Goal: Check status: Check status

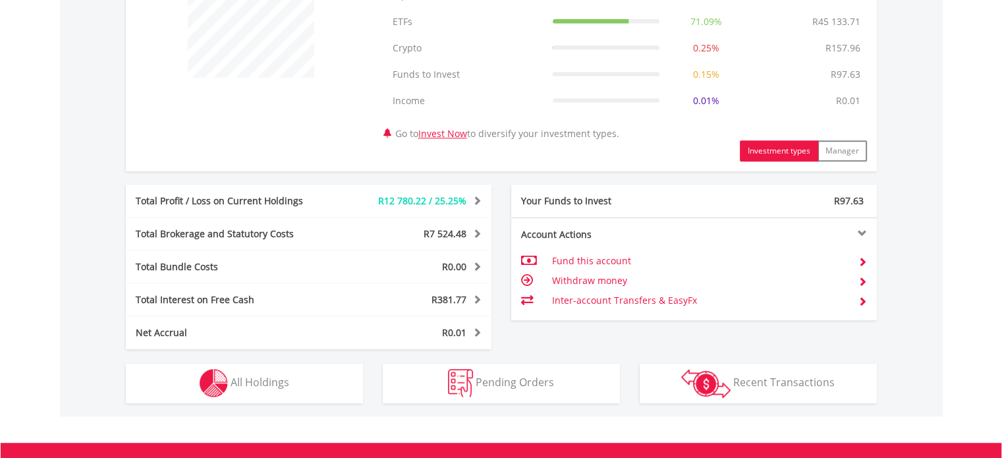
scroll to position [725, 0]
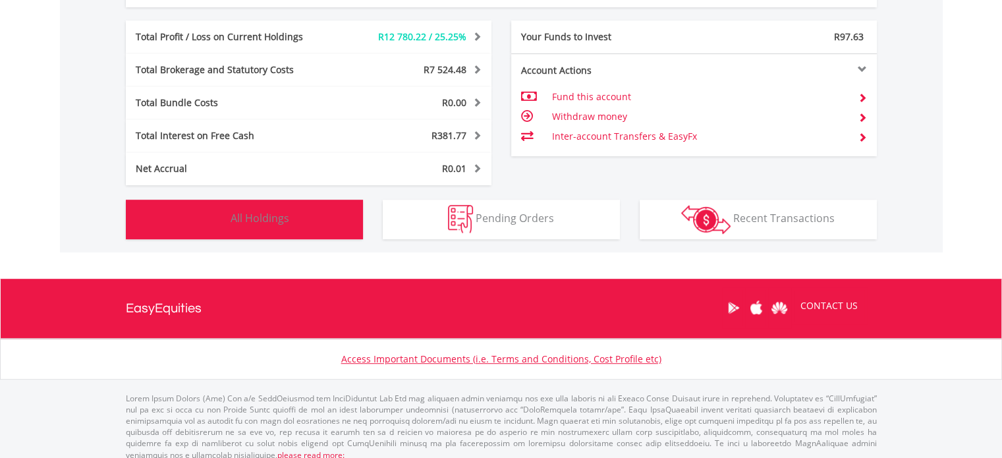
click at [277, 215] on span "All Holdings" at bounding box center [260, 218] width 59 height 14
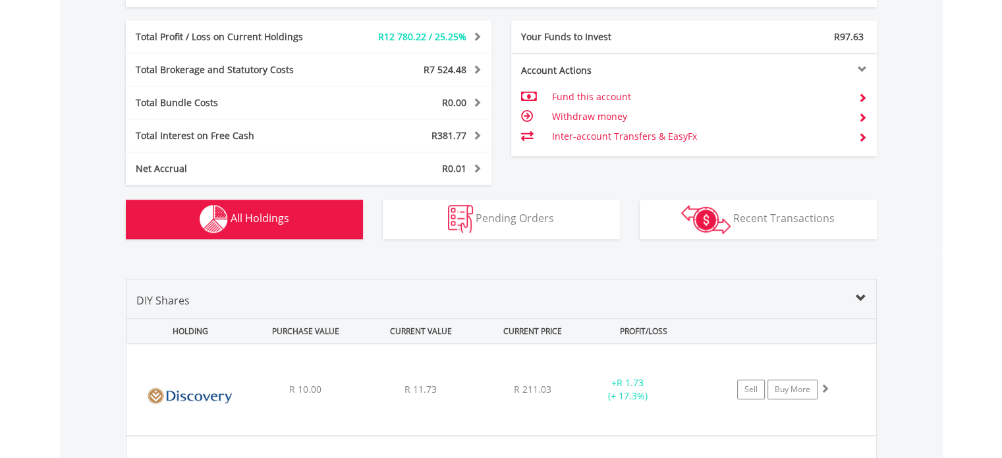
scroll to position [1002, 0]
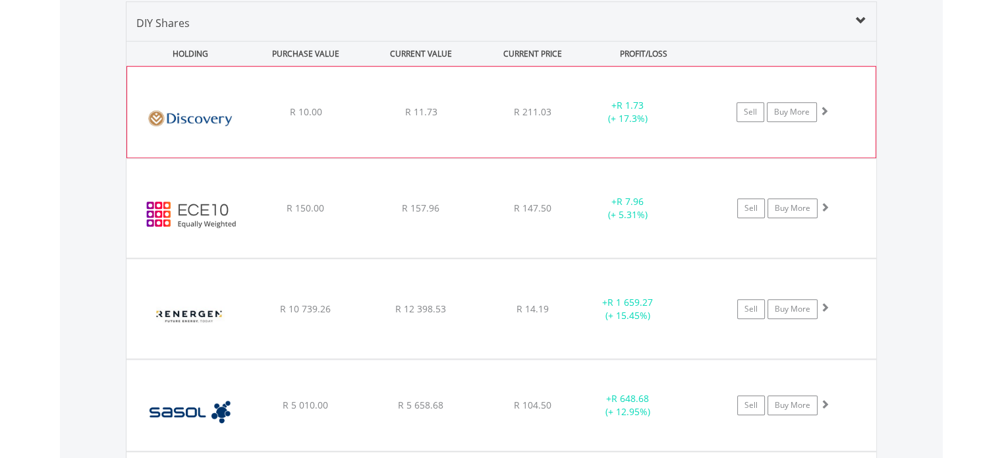
click at [822, 110] on span at bounding box center [824, 110] width 9 height 9
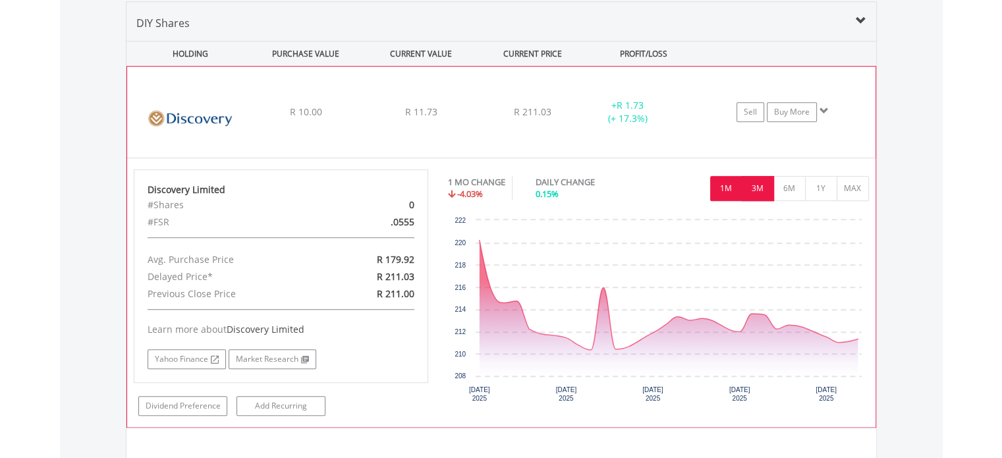
click at [762, 190] on button "3M" at bounding box center [758, 188] width 32 height 25
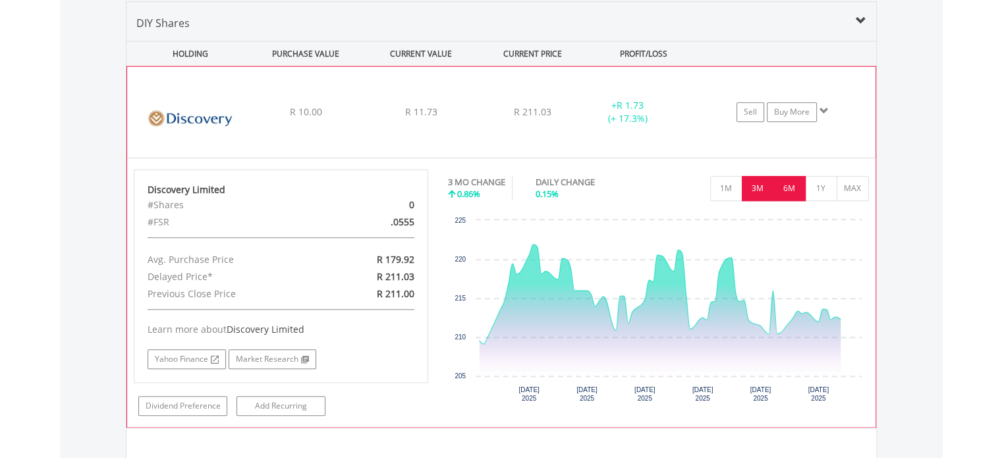
click at [791, 192] on button "6M" at bounding box center [790, 188] width 32 height 25
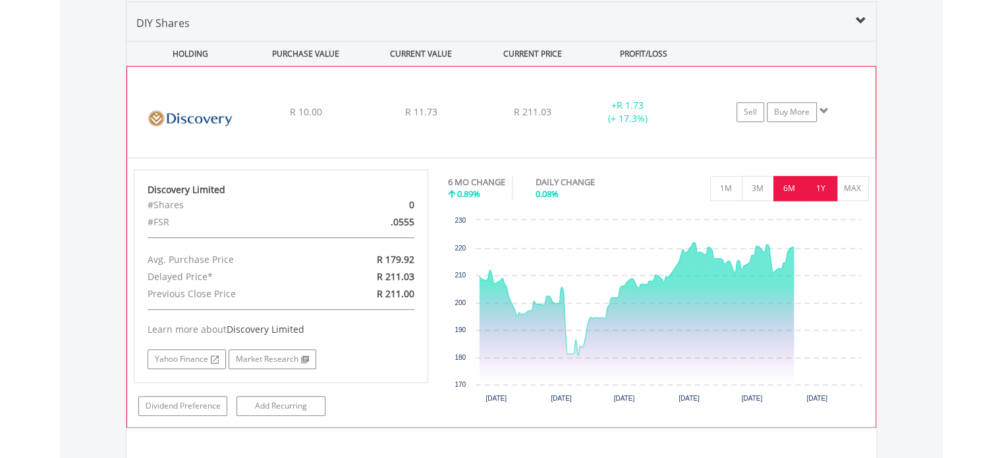
click at [824, 192] on button "1Y" at bounding box center [821, 188] width 32 height 25
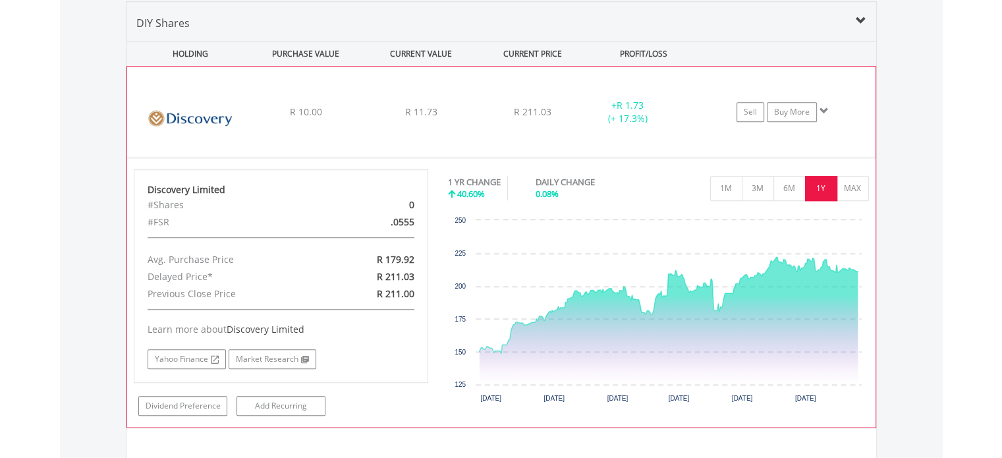
click at [826, 109] on span at bounding box center [824, 110] width 9 height 9
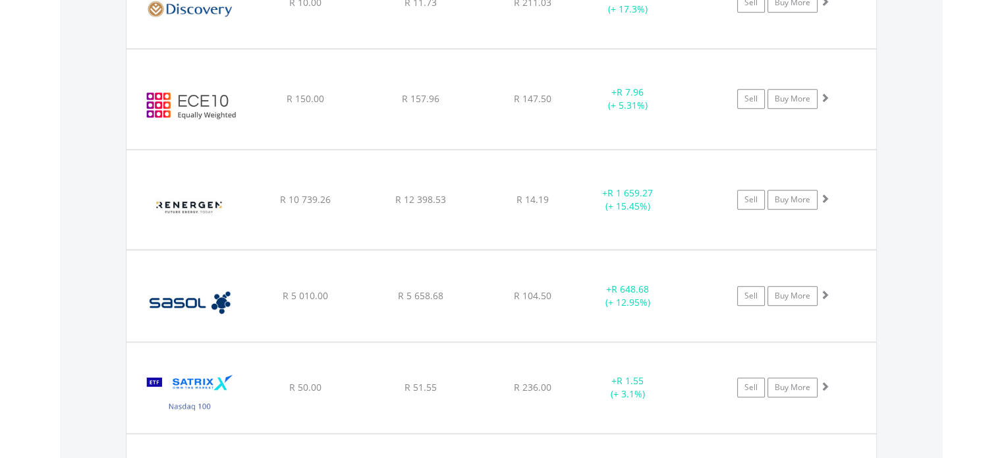
scroll to position [1134, 0]
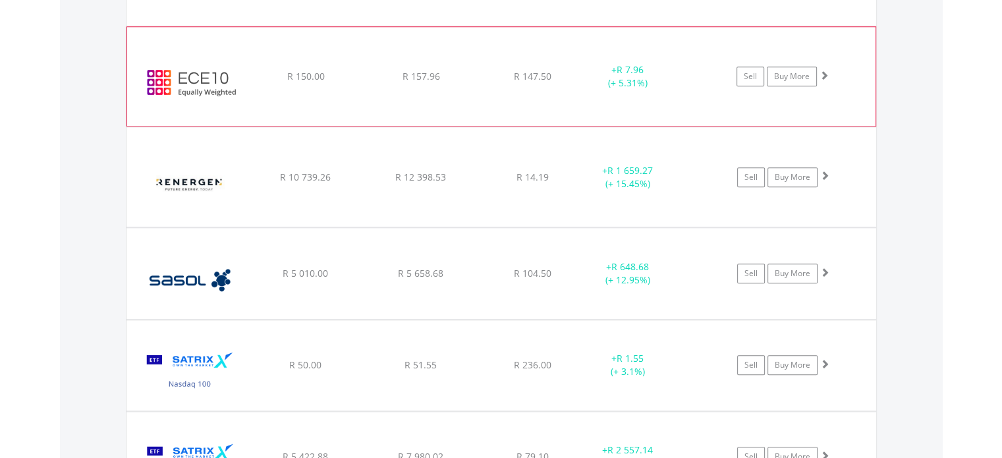
click at [825, 72] on span at bounding box center [824, 75] width 9 height 9
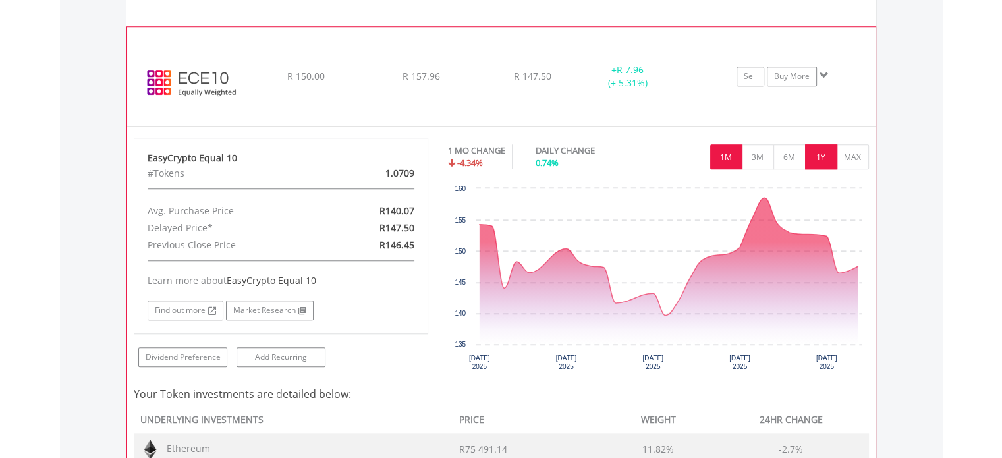
click at [817, 155] on button "1Y" at bounding box center [821, 156] width 32 height 25
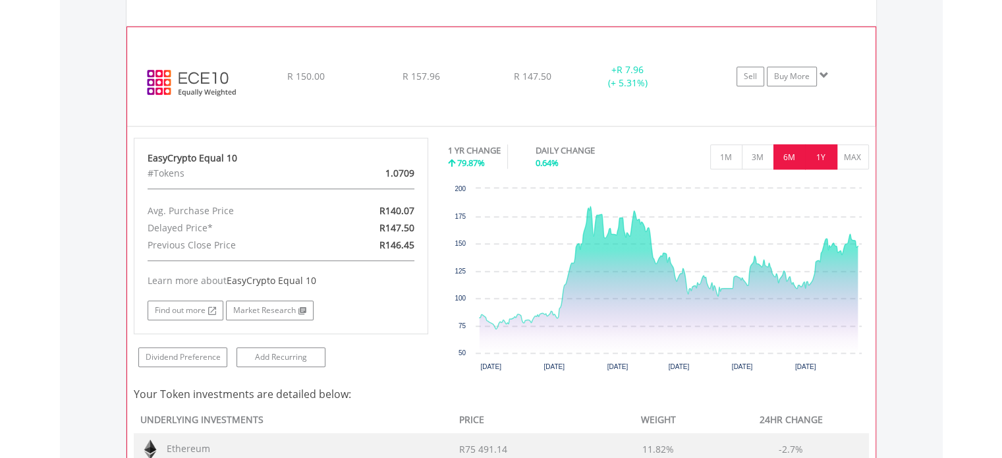
click at [795, 156] on button "6M" at bounding box center [790, 156] width 32 height 25
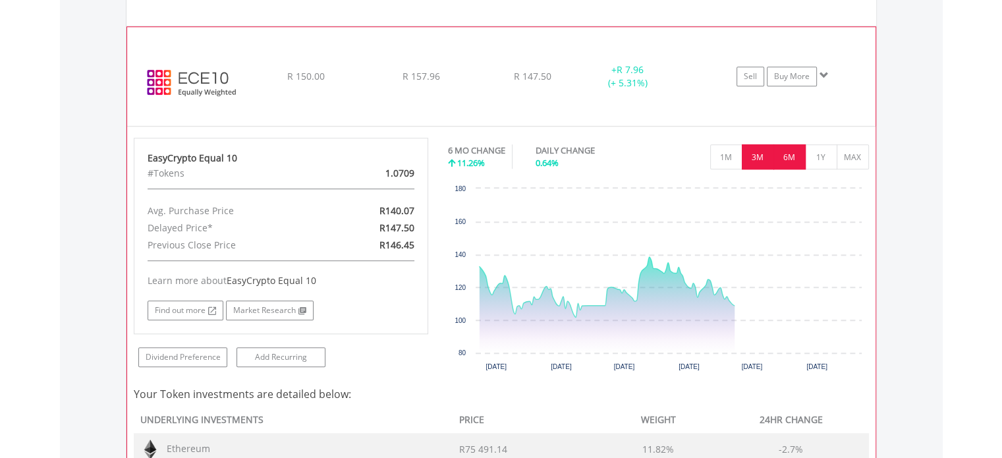
click at [762, 155] on button "3M" at bounding box center [758, 156] width 32 height 25
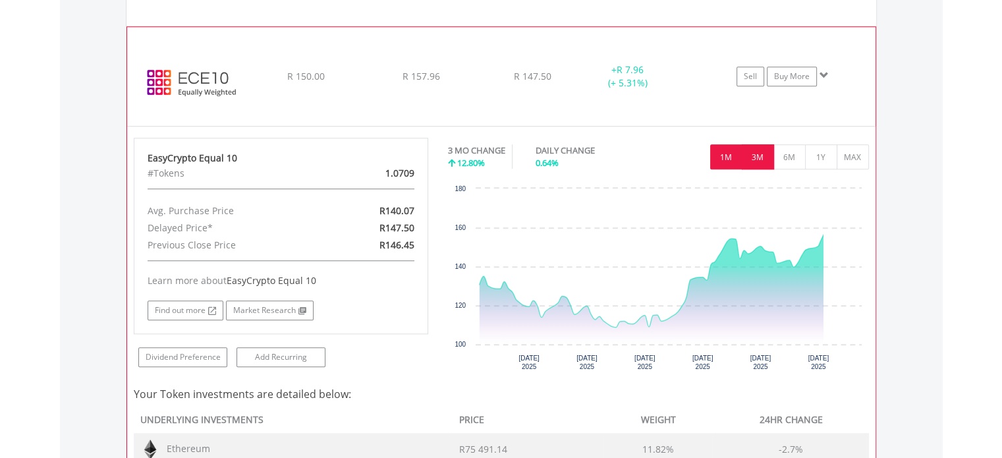
click at [727, 159] on button "1M" at bounding box center [726, 156] width 32 height 25
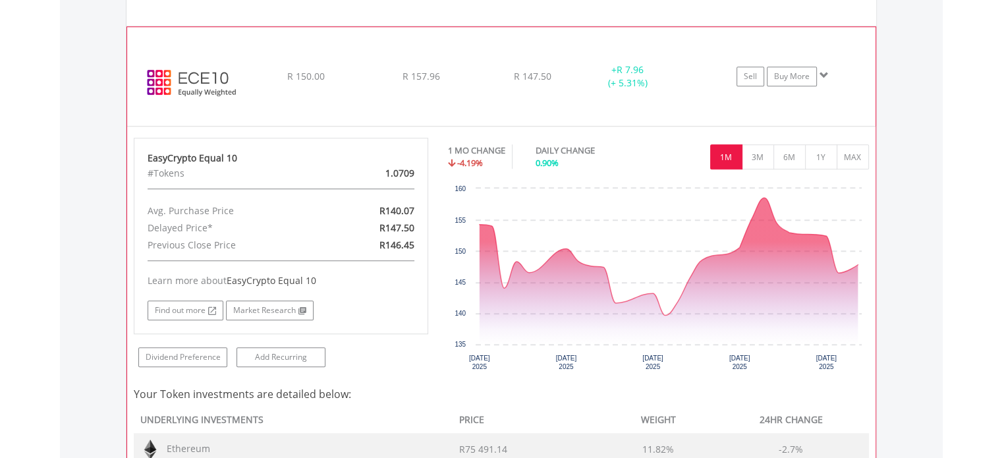
click at [824, 72] on span at bounding box center [824, 75] width 9 height 9
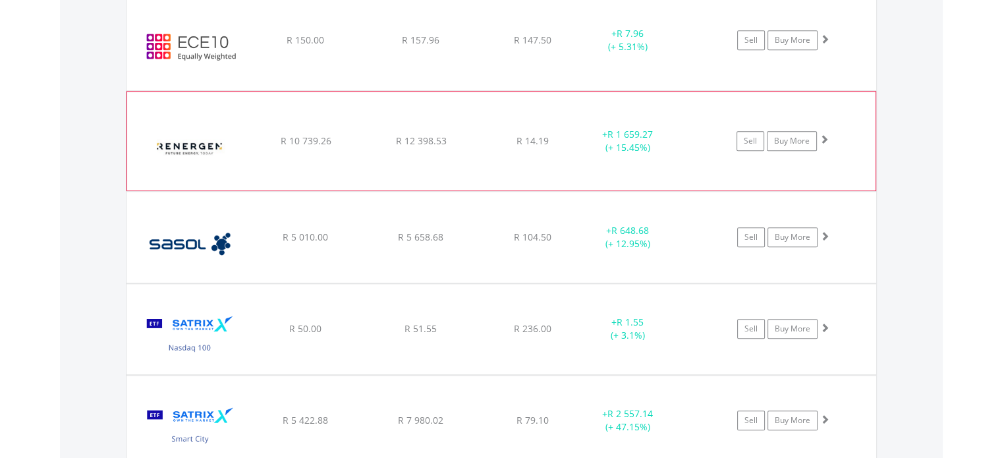
scroll to position [1200, 0]
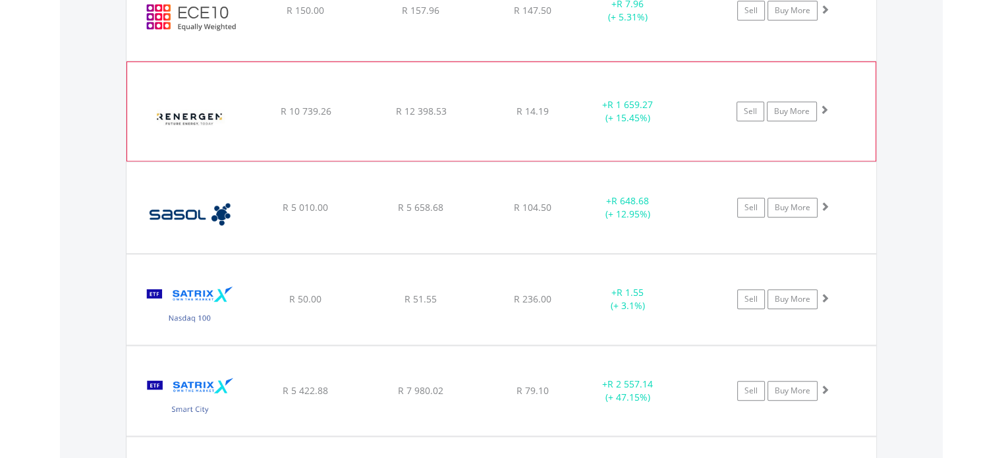
click at [823, 106] on span at bounding box center [824, 109] width 9 height 9
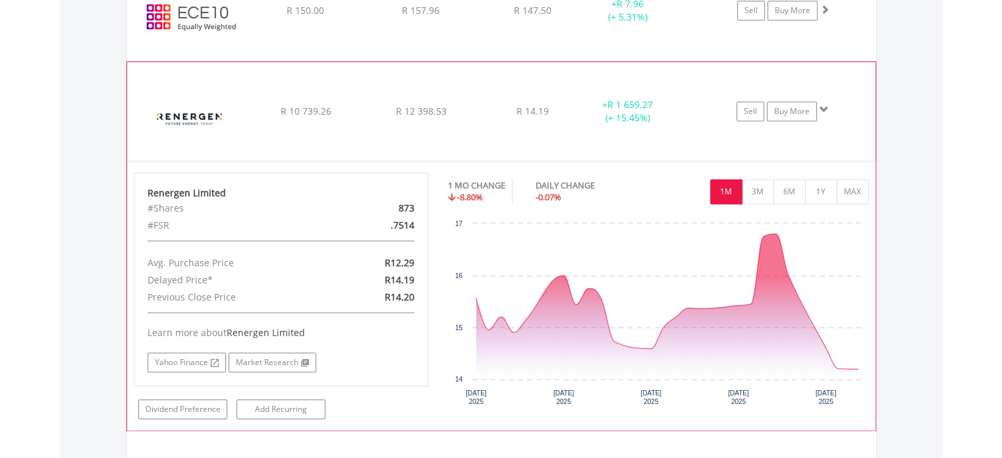
click at [826, 106] on span at bounding box center [824, 109] width 9 height 9
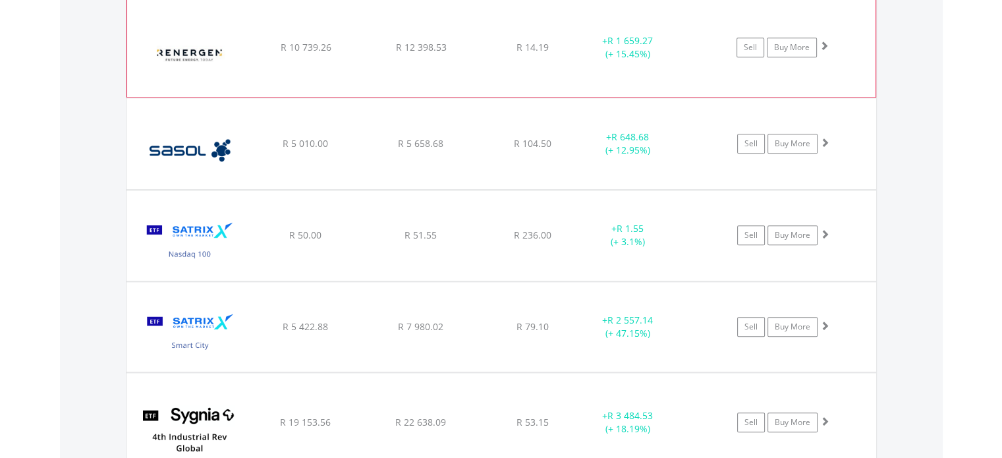
scroll to position [1266, 0]
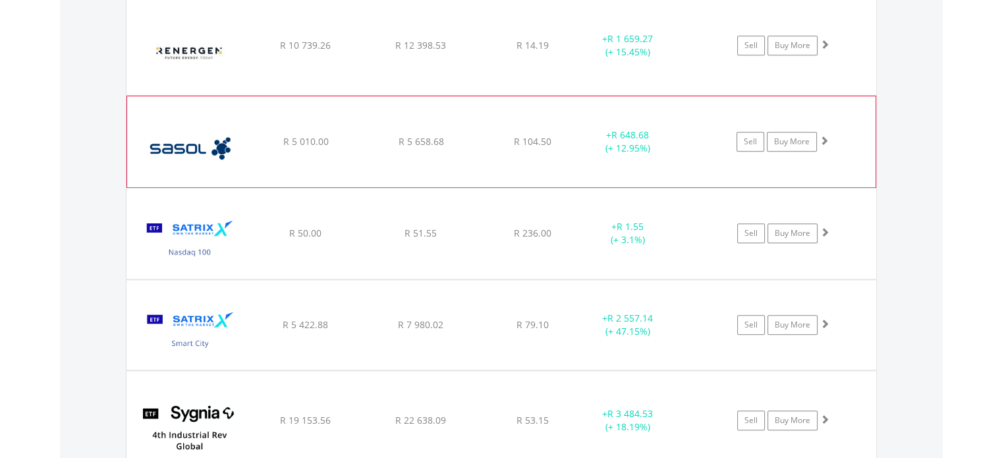
click at [828, 136] on span at bounding box center [824, 140] width 9 height 9
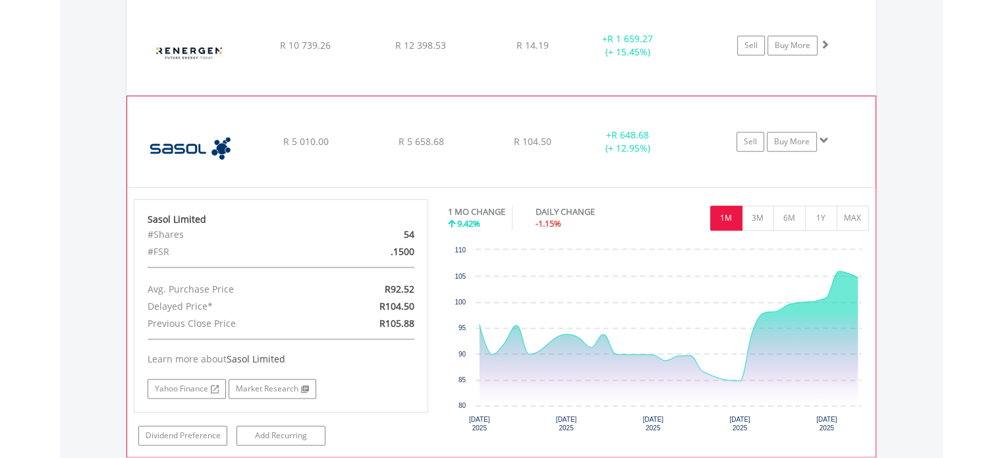
click at [824, 136] on span at bounding box center [824, 140] width 9 height 9
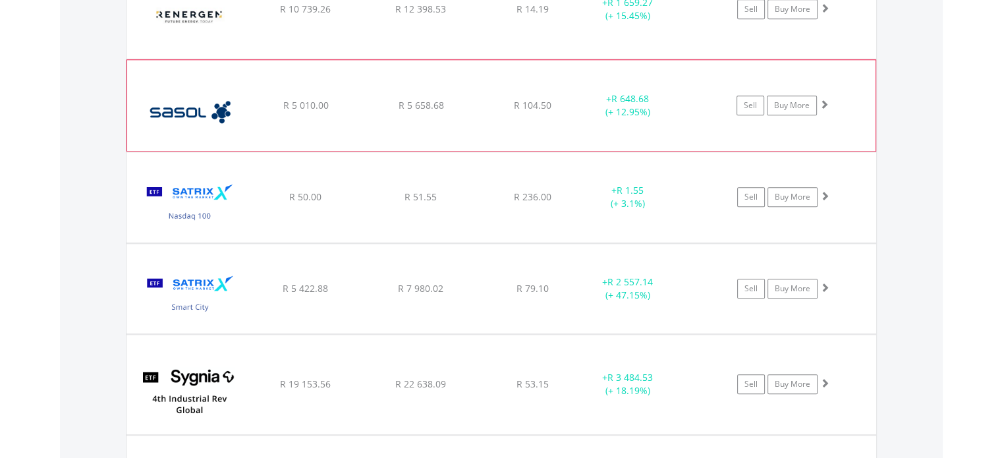
scroll to position [1332, 0]
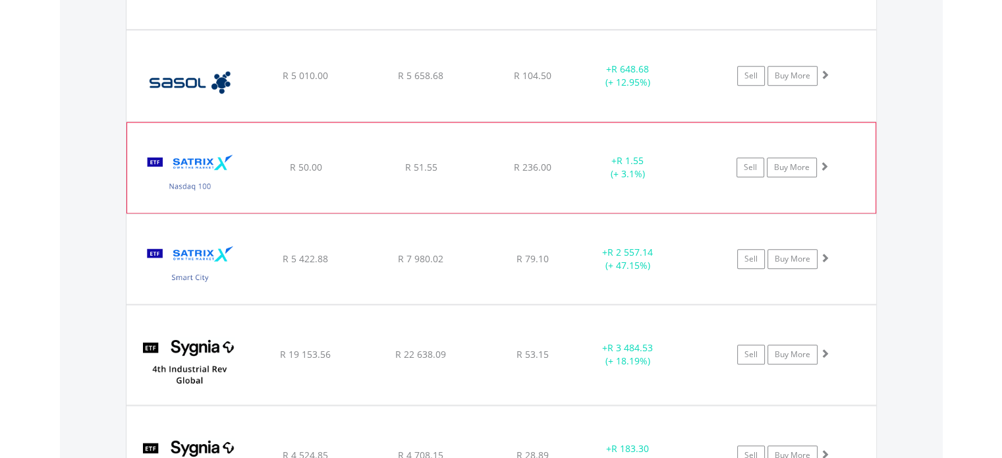
click at [827, 167] on span at bounding box center [824, 165] width 9 height 9
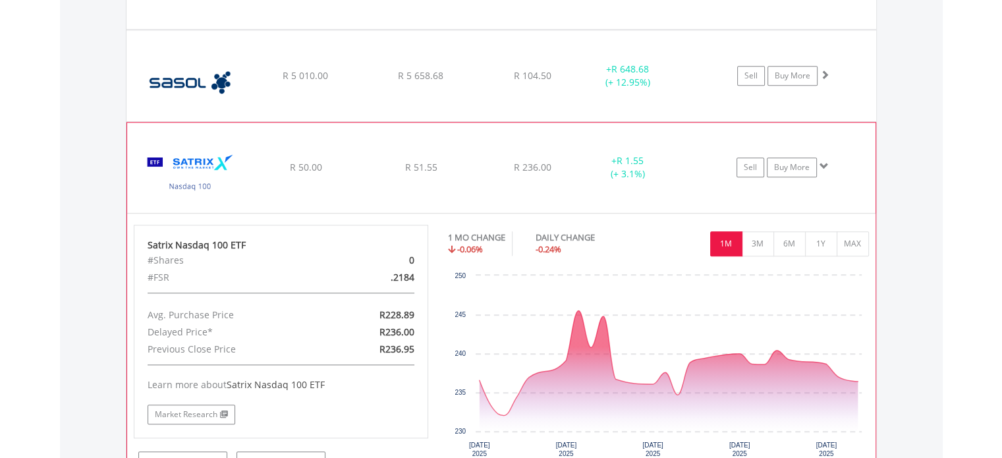
click at [822, 162] on span at bounding box center [824, 165] width 9 height 9
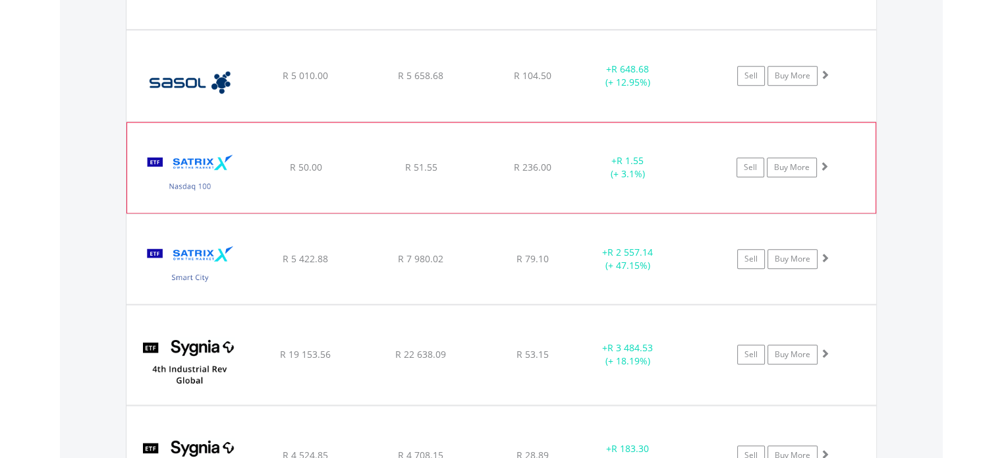
scroll to position [1398, 0]
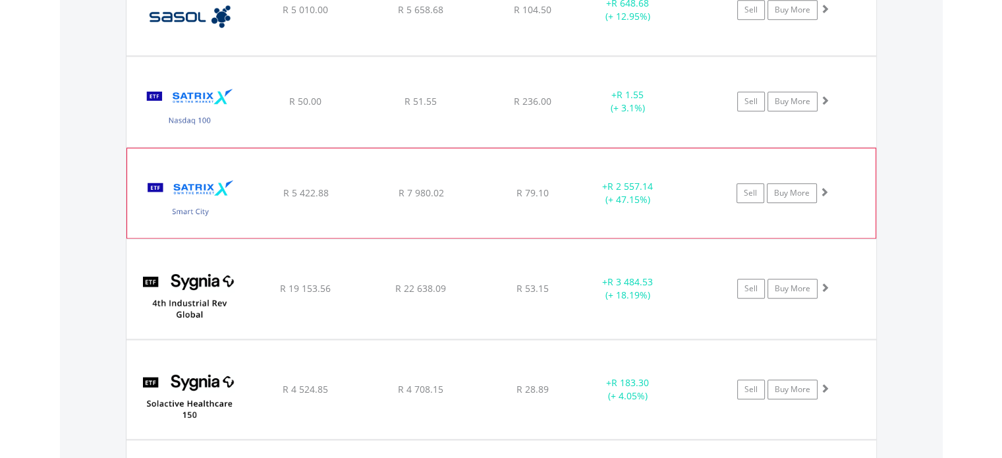
click at [824, 189] on span at bounding box center [824, 191] width 9 height 9
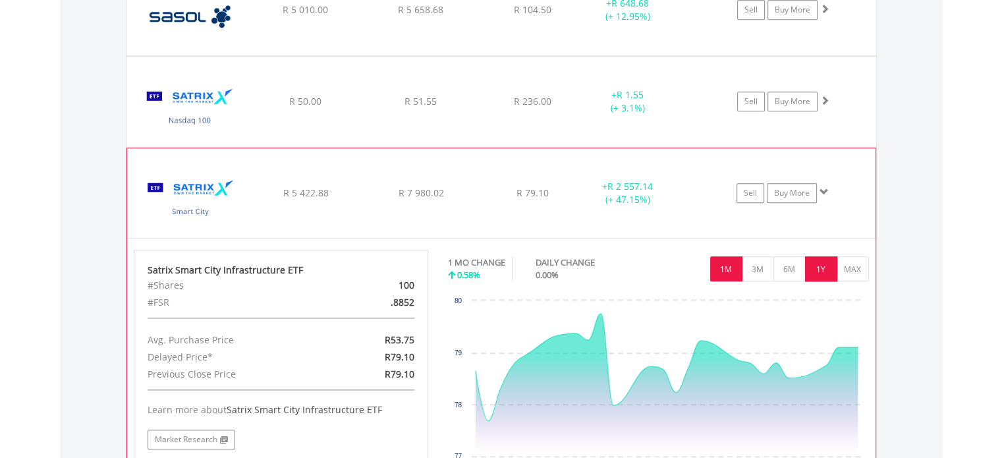
click at [815, 273] on button "1Y" at bounding box center [821, 268] width 32 height 25
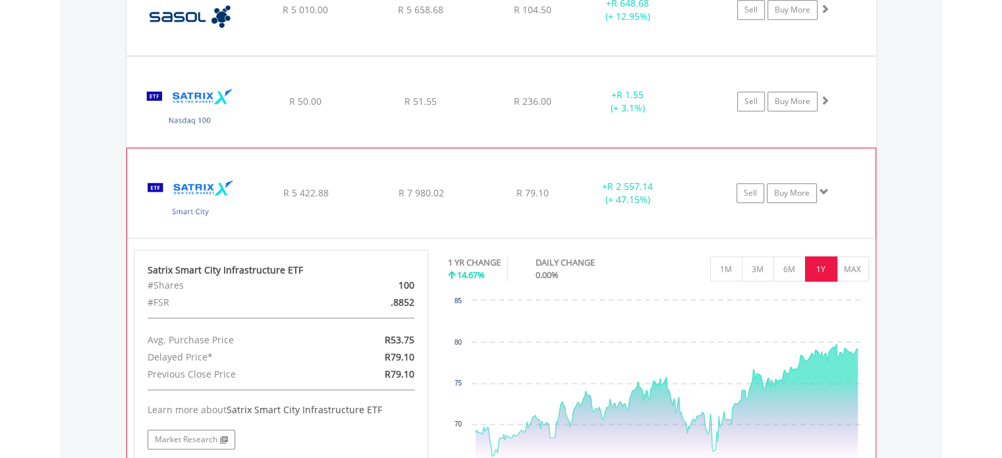
click at [825, 188] on span at bounding box center [824, 191] width 9 height 9
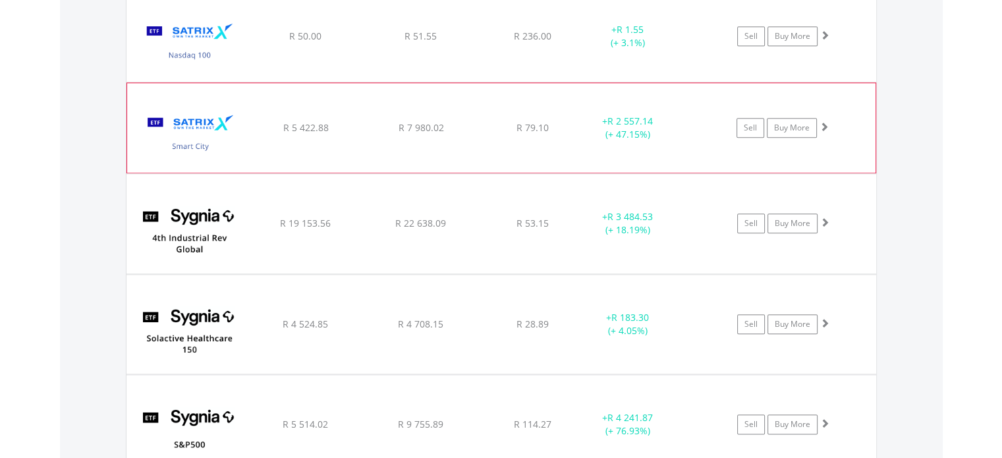
scroll to position [1463, 0]
click at [821, 219] on span at bounding box center [824, 221] width 9 height 9
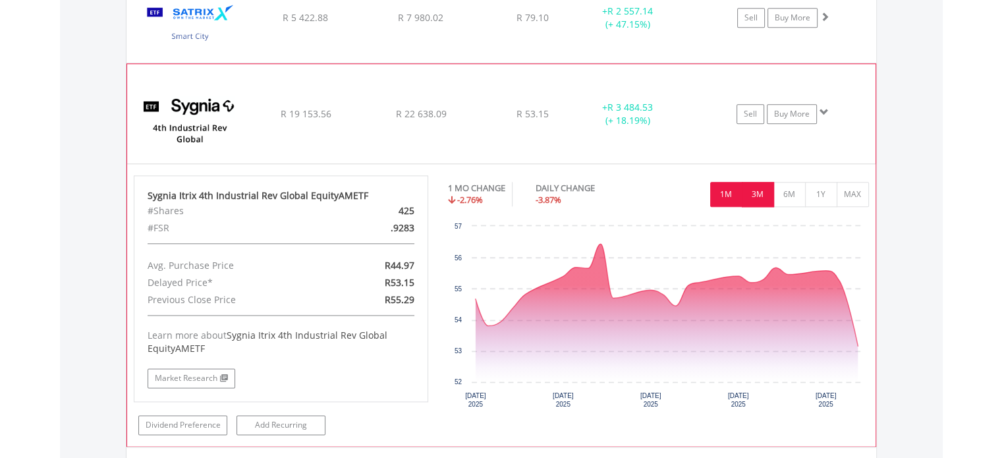
scroll to position [1595, 0]
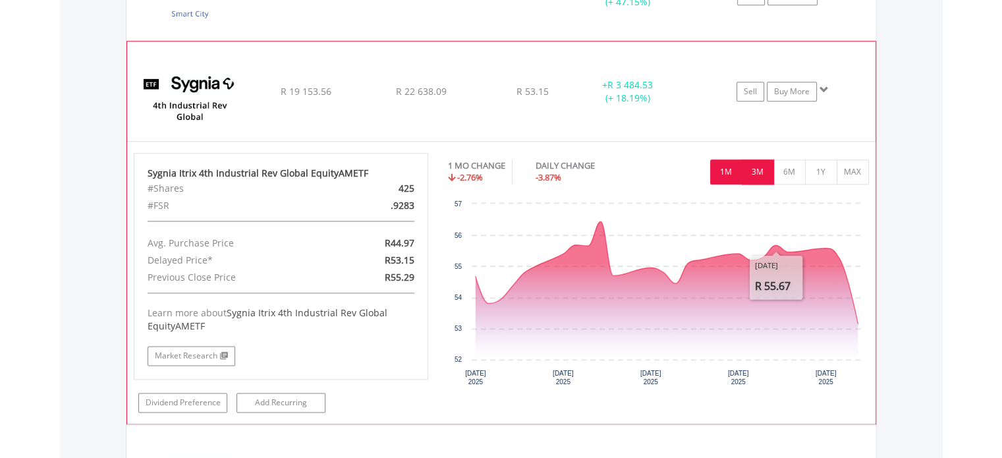
click at [755, 173] on button "3M" at bounding box center [758, 171] width 32 height 25
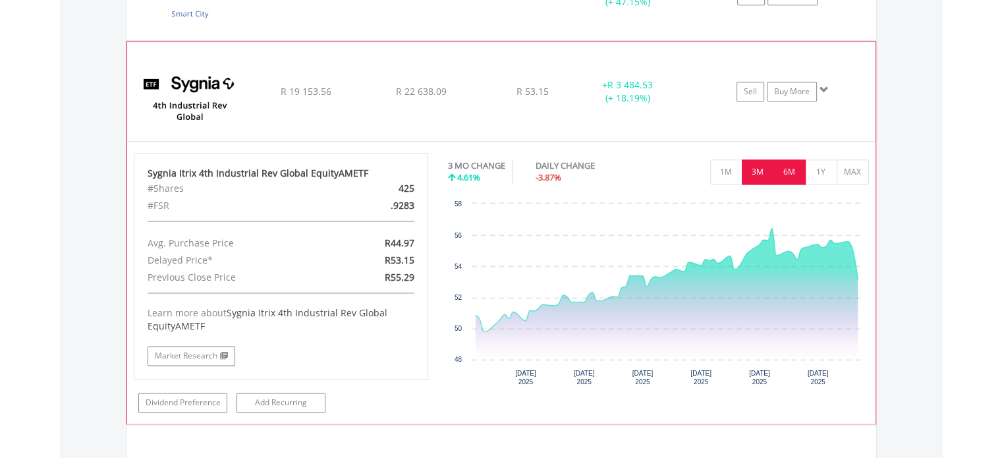
click at [793, 168] on button "6M" at bounding box center [790, 171] width 32 height 25
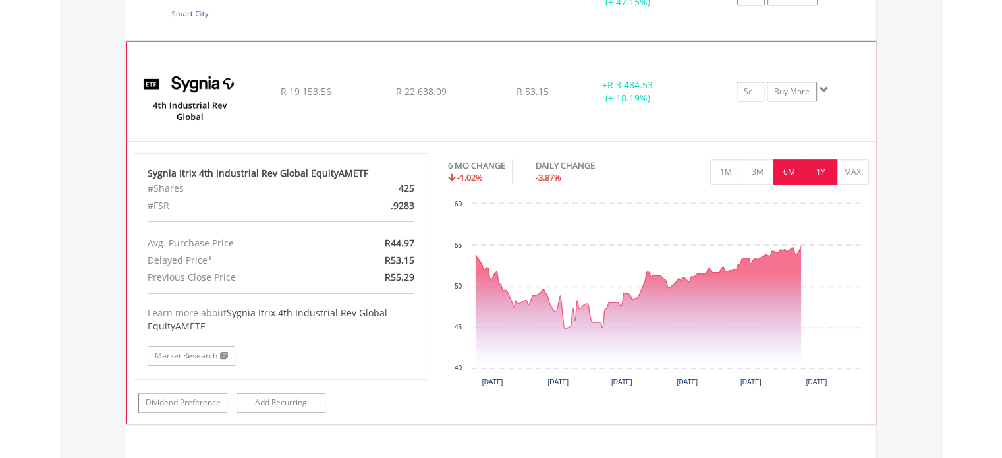
click at [814, 167] on button "1Y" at bounding box center [821, 171] width 32 height 25
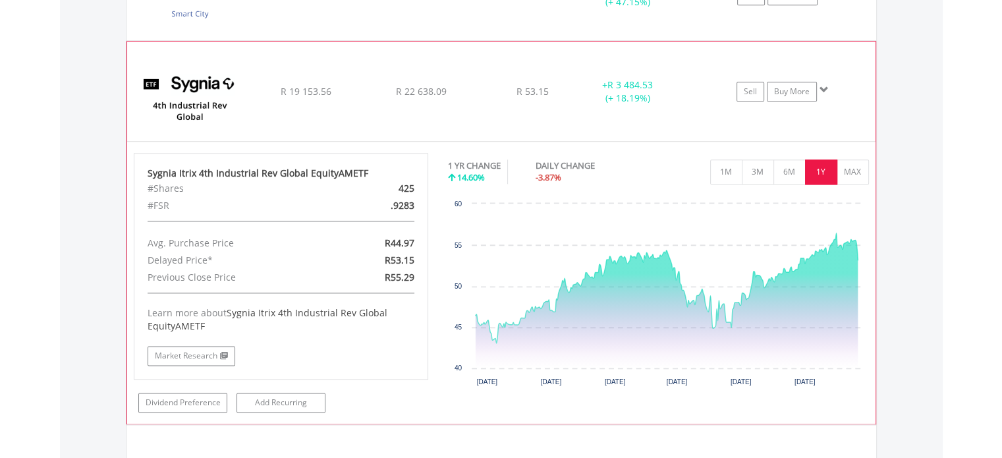
click at [825, 86] on span at bounding box center [824, 89] width 9 height 9
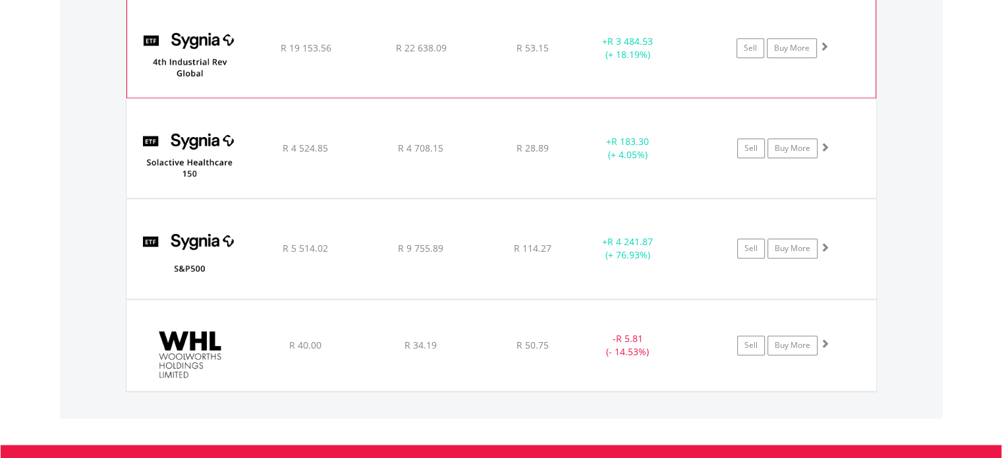
scroll to position [1661, 0]
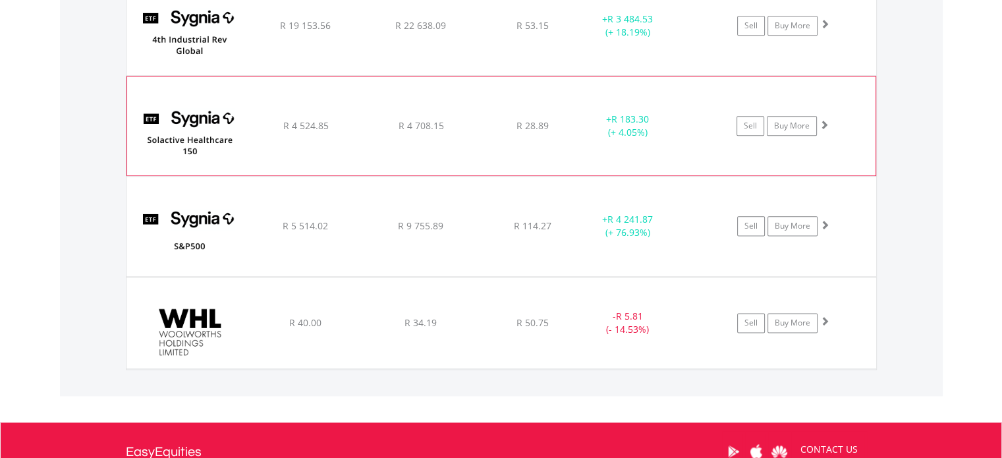
click at [822, 123] on span at bounding box center [824, 124] width 9 height 9
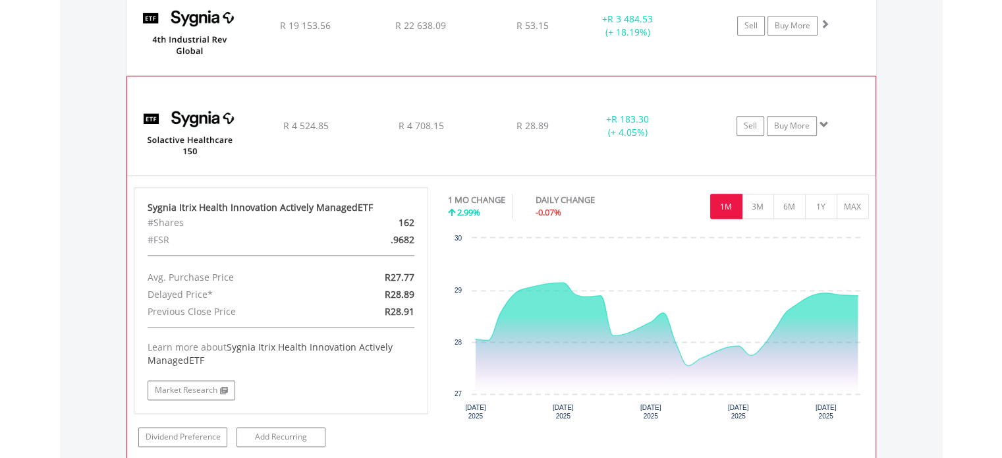
click at [822, 123] on span at bounding box center [824, 124] width 9 height 9
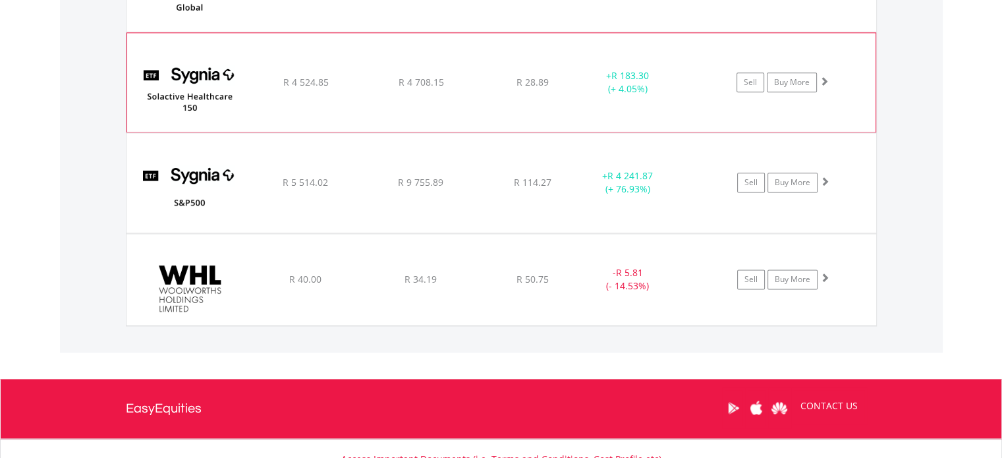
scroll to position [1727, 0]
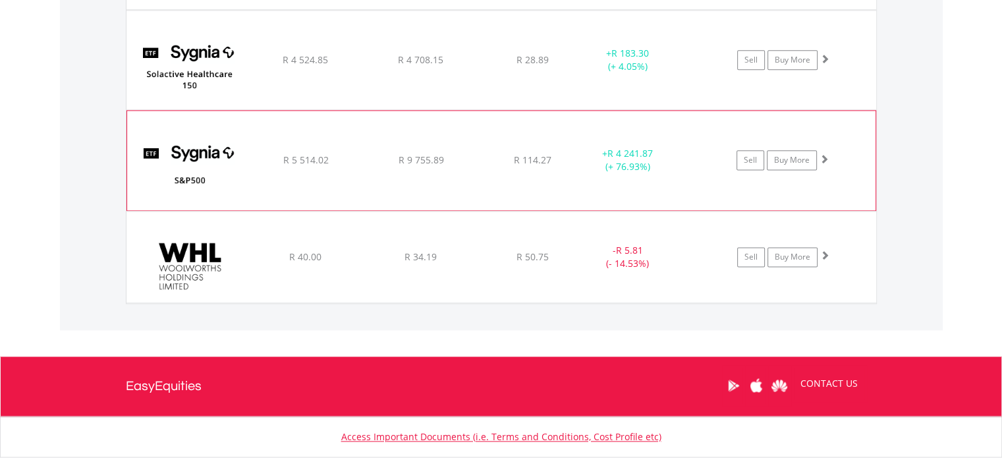
click at [822, 156] on span at bounding box center [824, 158] width 9 height 9
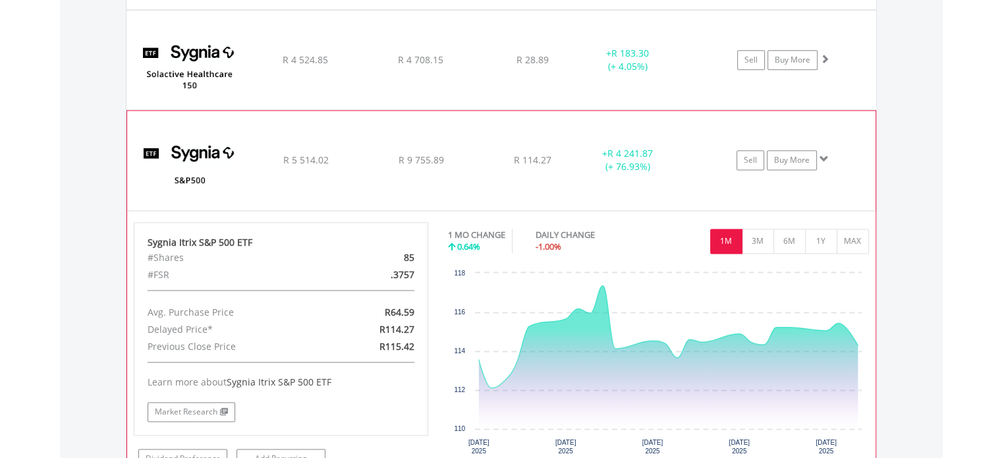
click at [822, 156] on span at bounding box center [824, 158] width 9 height 9
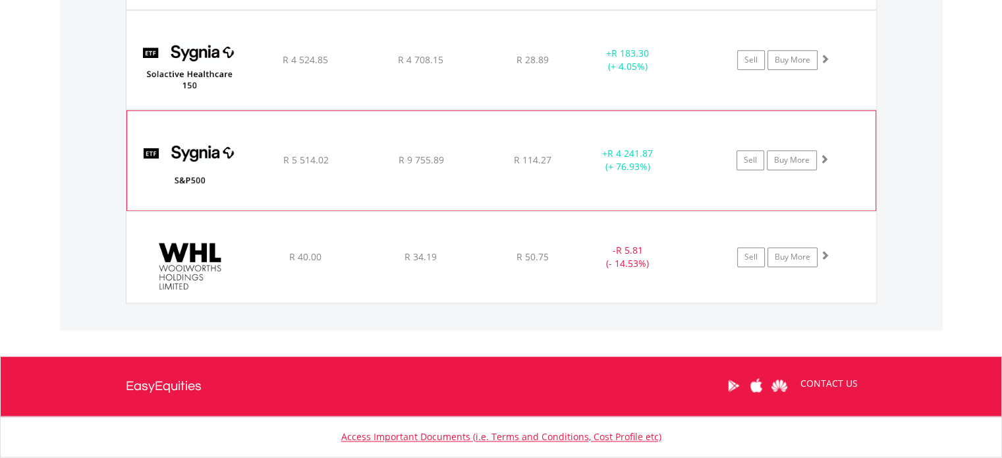
scroll to position [1793, 0]
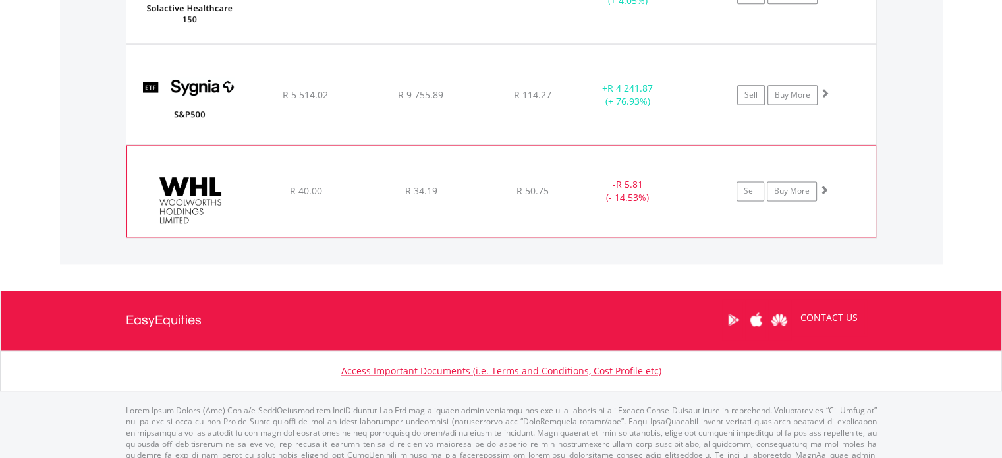
click at [823, 188] on span at bounding box center [824, 189] width 9 height 9
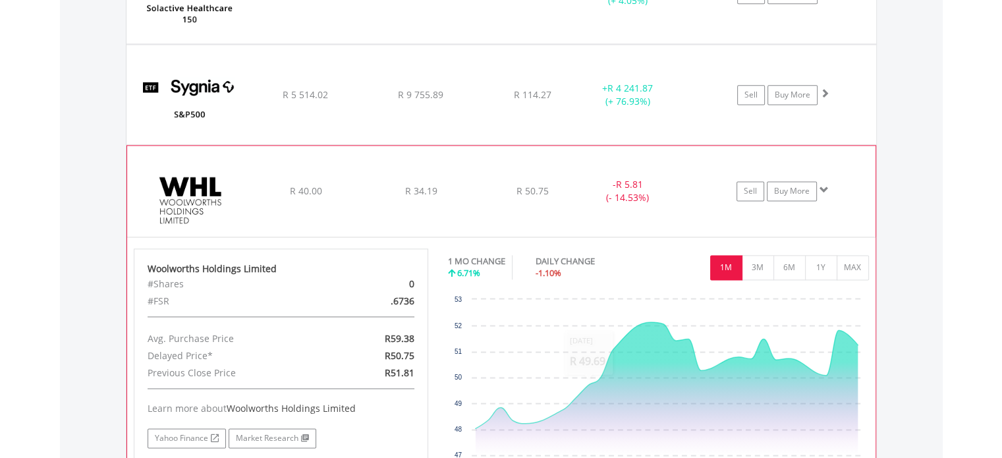
click at [822, 187] on span at bounding box center [824, 189] width 9 height 9
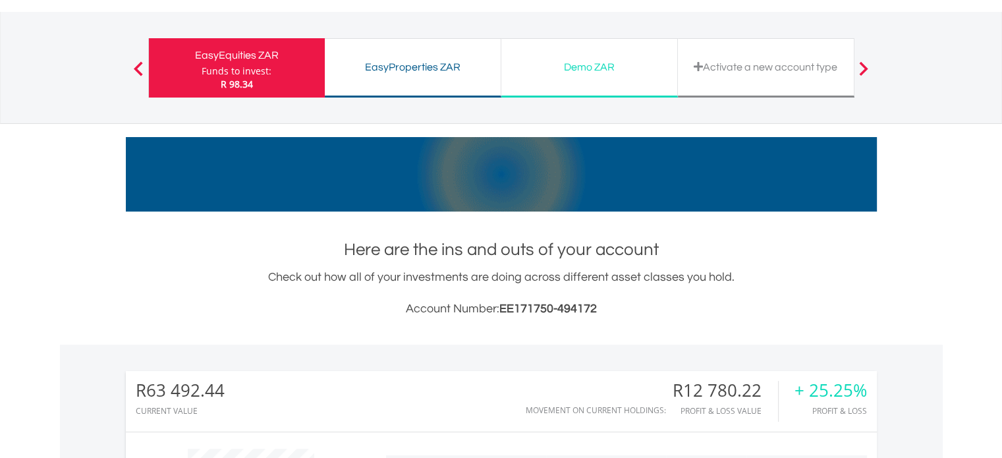
scroll to position [0, 0]
